Goal: Task Accomplishment & Management: Manage account settings

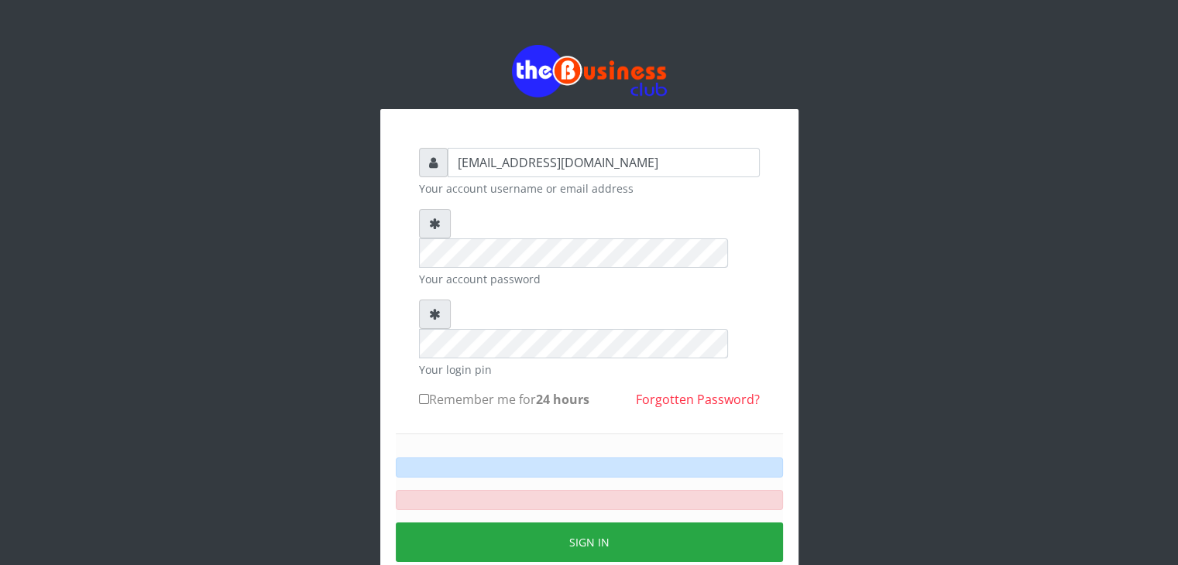
type input "[EMAIL_ADDRESS][DOMAIN_NAME]"
click at [514, 390] on label "Remember me for 24 hours" at bounding box center [504, 399] width 170 height 19
click at [429, 394] on input "Remember me for 24 hours" at bounding box center [424, 399] width 10 height 10
checkbox input "true"
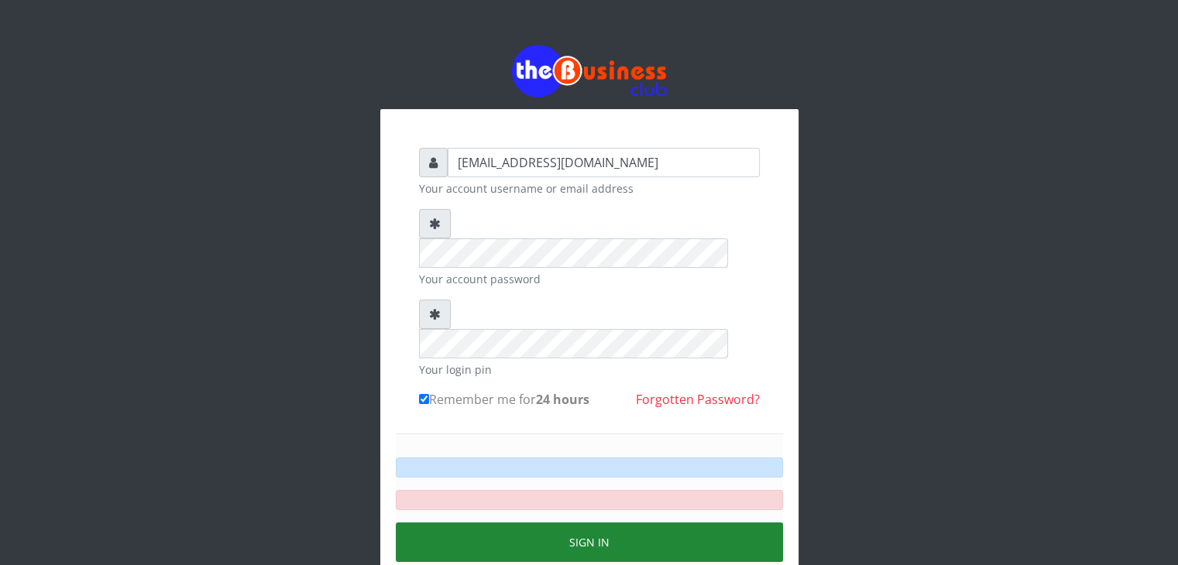
click at [536, 523] on button "Sign in" at bounding box center [589, 542] width 387 height 39
click at [544, 523] on button "Sign in" at bounding box center [589, 542] width 387 height 39
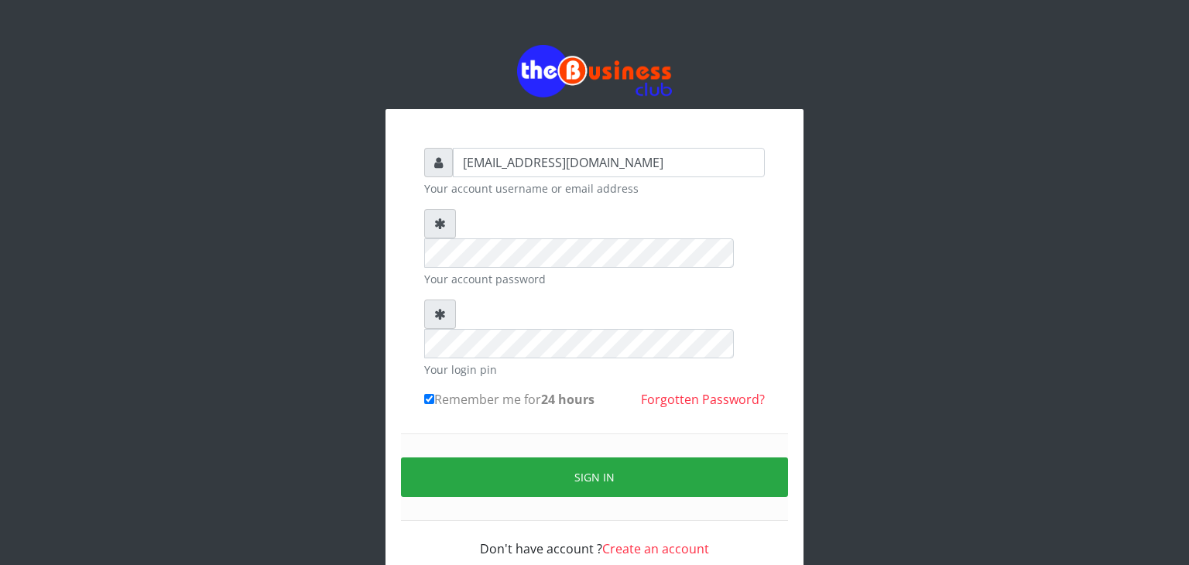
click at [544, 521] on div "Don't have account ? Create an account" at bounding box center [594, 539] width 341 height 37
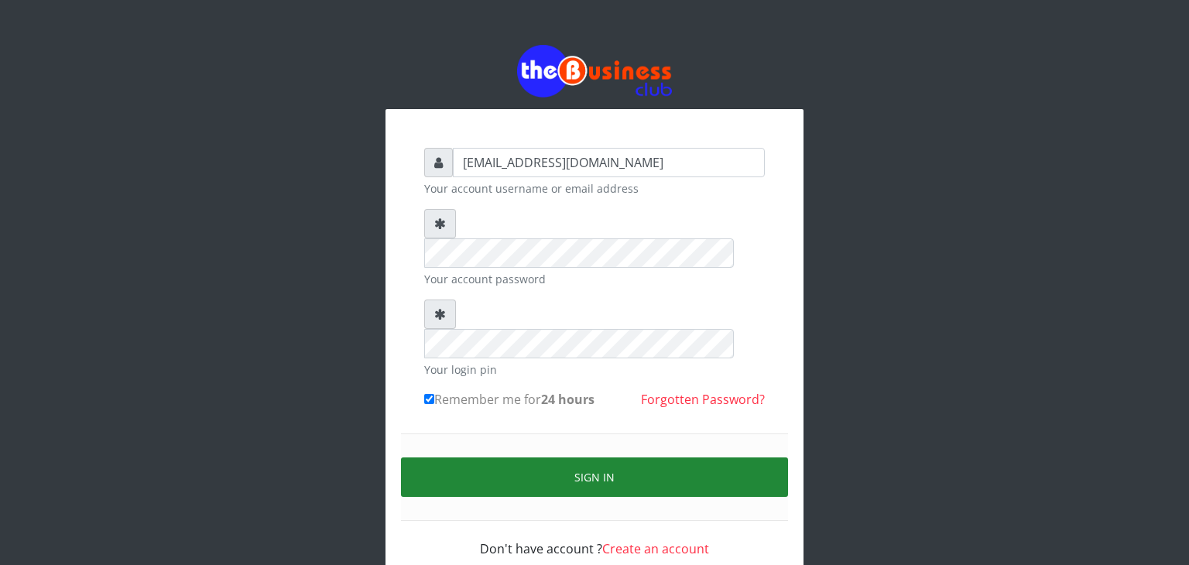
click at [508, 458] on button "Sign in" at bounding box center [594, 477] width 387 height 39
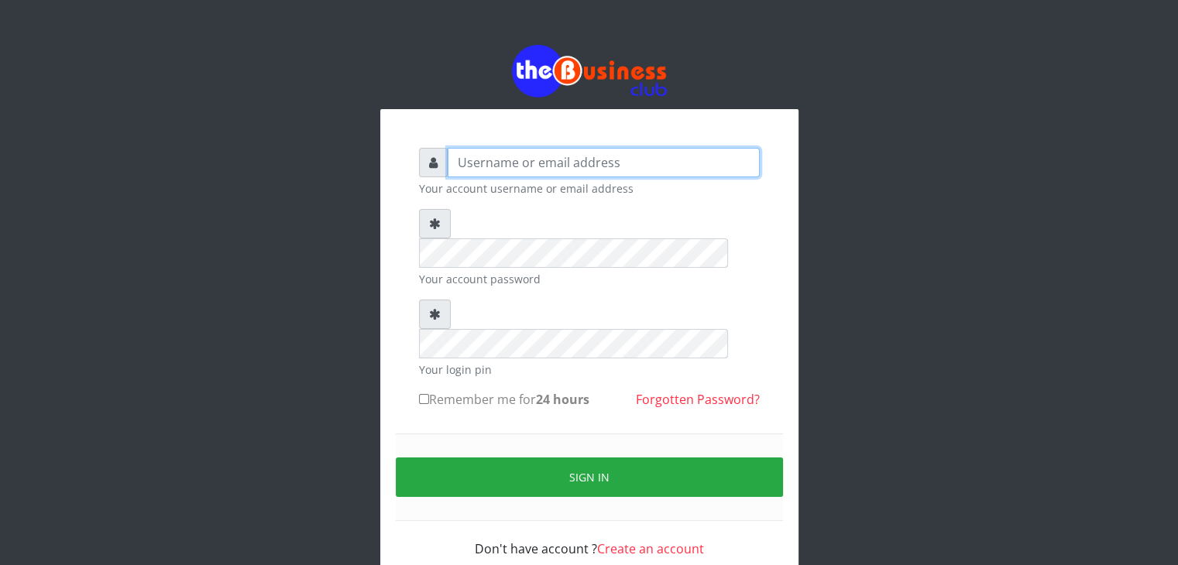
click at [495, 172] on input "text" at bounding box center [603, 162] width 312 height 29
type input "[EMAIL_ADDRESS][DOMAIN_NAME]"
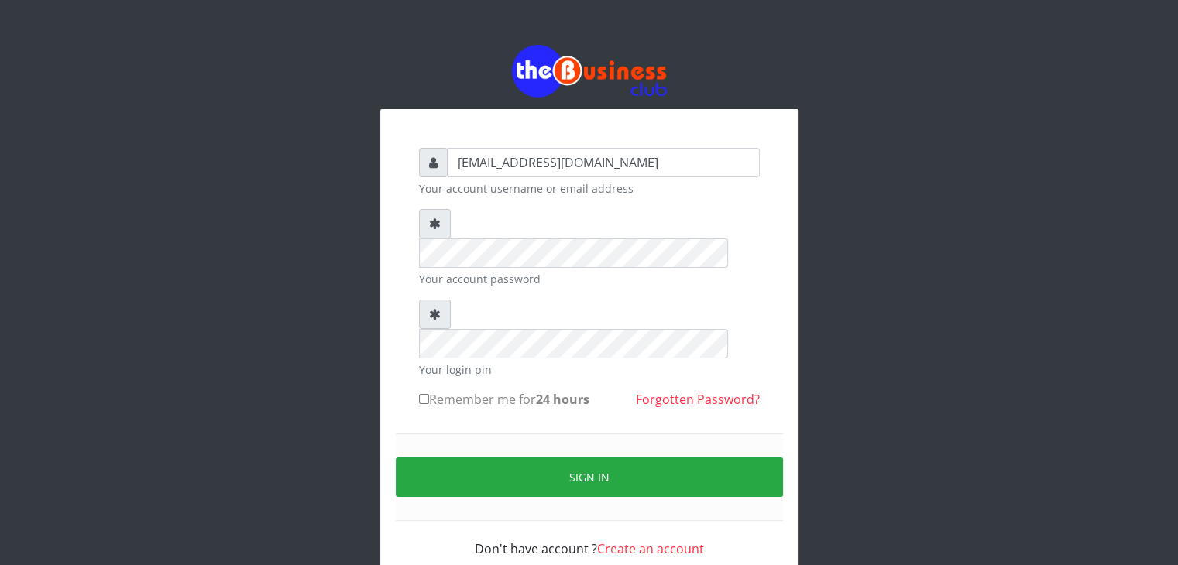
click at [458, 390] on label "Remember me for 24 hours" at bounding box center [504, 399] width 170 height 19
click at [429, 394] on input "Remember me for 24 hours" at bounding box center [424, 399] width 10 height 10
checkbox input "true"
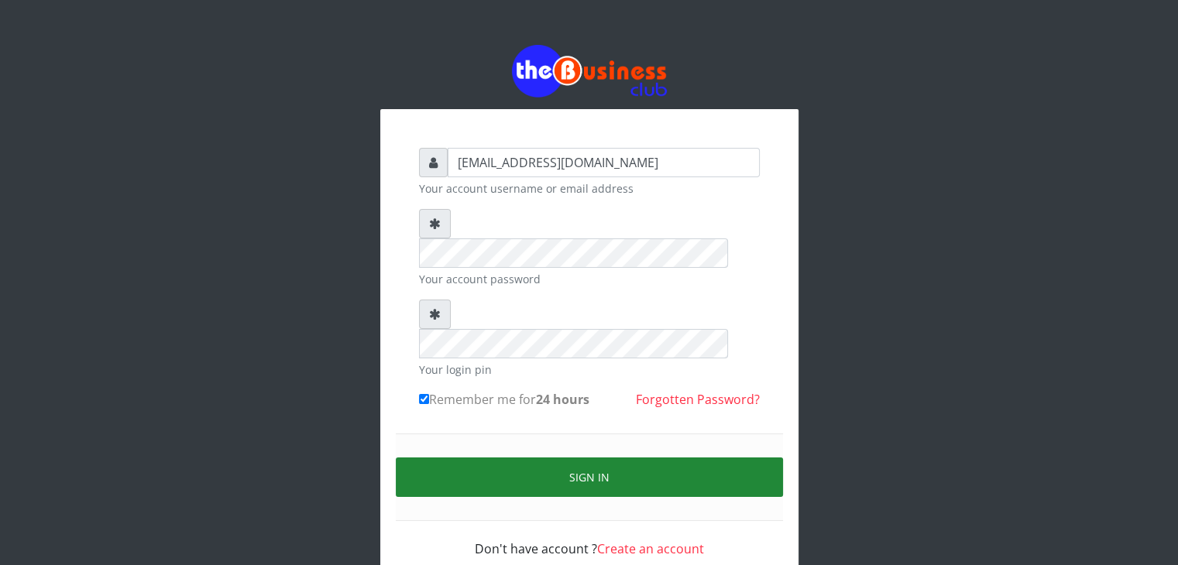
click at [564, 458] on button "Sign in" at bounding box center [589, 477] width 387 height 39
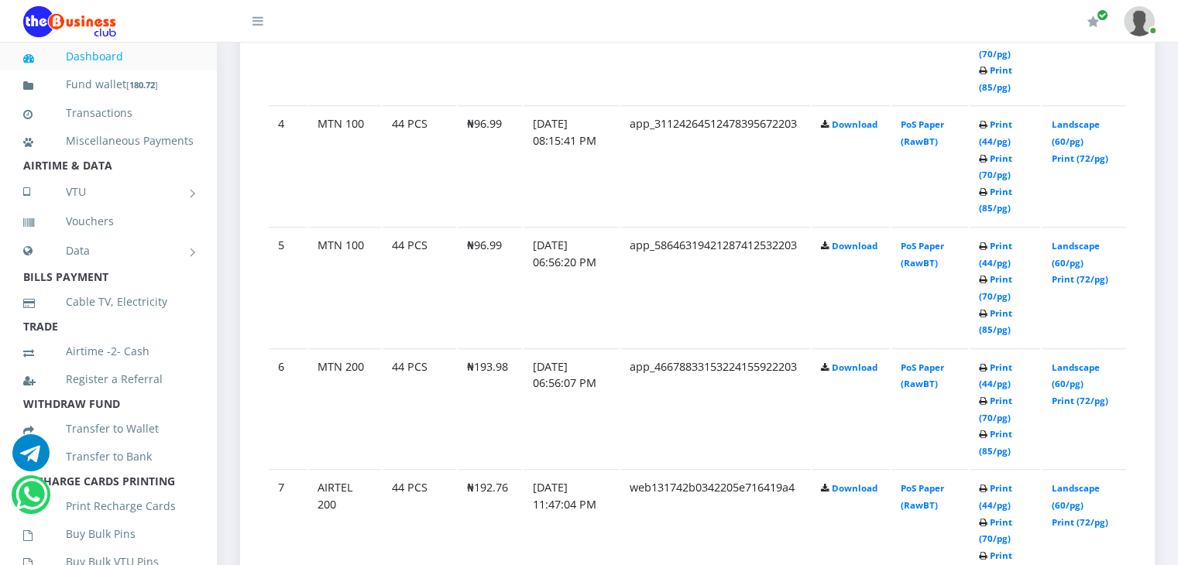
scroll to position [1232, 0]
